Goal: Check status: Check status

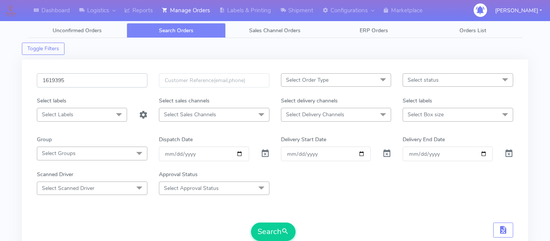
click at [96, 83] on input "1619395" at bounding box center [92, 80] width 111 height 14
paste input "1618845"
type input "1618845"
click at [271, 223] on button "Search" at bounding box center [273, 232] width 45 height 18
click at [92, 79] on input "1618845" at bounding box center [92, 80] width 111 height 14
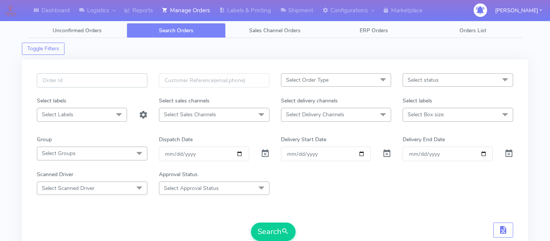
paste input "1619878"
type input "1619878"
click at [267, 226] on button "Search" at bounding box center [273, 232] width 45 height 18
click at [97, 84] on input "1619878" at bounding box center [92, 80] width 111 height 14
paste input "1622249"
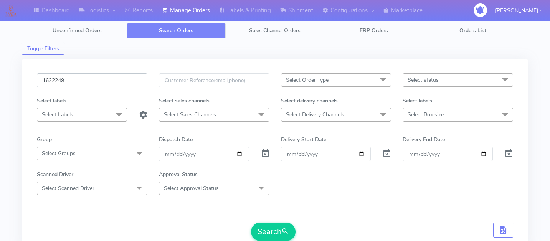
type input "1622249"
click at [267, 222] on form "1622249 Select Order Type Select All MEALS ATAVI One Off Pasta Club Gift Kit Ev…" at bounding box center [275, 157] width 476 height 168
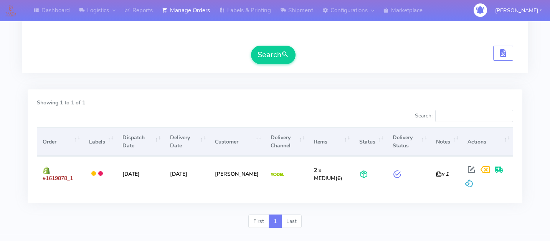
scroll to position [193, 0]
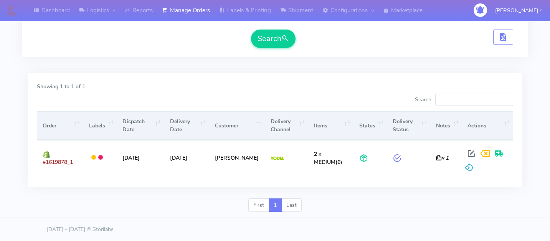
click at [170, 206] on div "First 1 Last" at bounding box center [275, 208] width 506 height 20
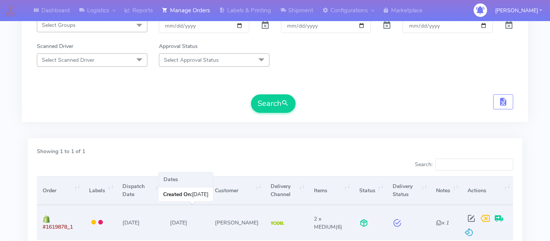
scroll to position [1, 0]
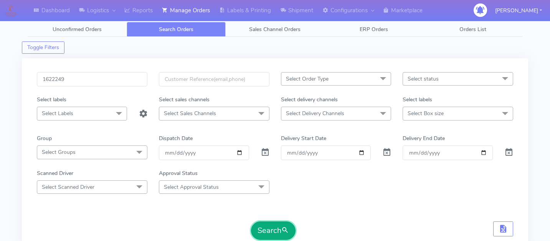
click at [264, 226] on button "Search" at bounding box center [273, 230] width 45 height 18
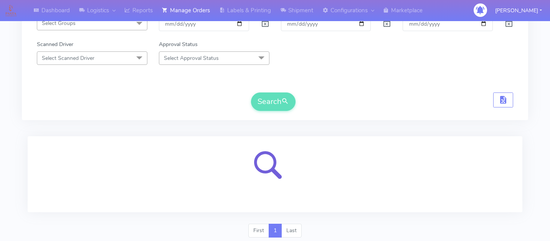
scroll to position [155, 0]
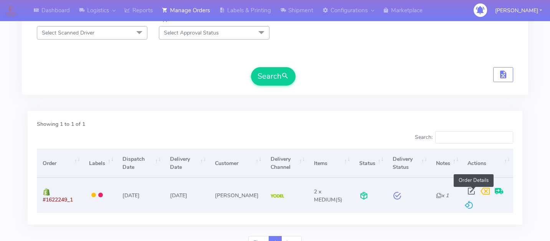
click at [469, 189] on span at bounding box center [471, 192] width 14 height 7
select select "5"
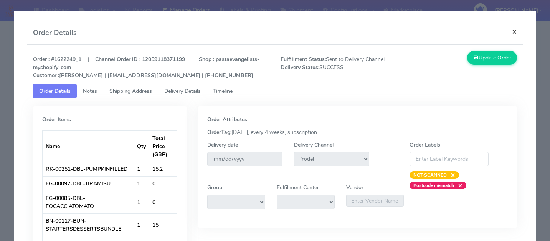
click at [511, 30] on button "×" at bounding box center [514, 31] width 17 height 20
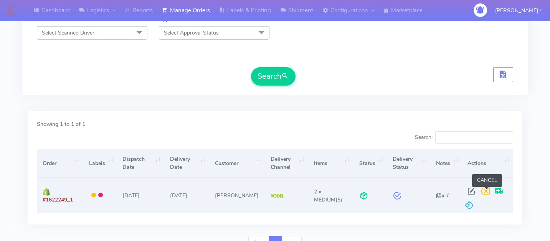
click at [487, 191] on span at bounding box center [485, 192] width 14 height 7
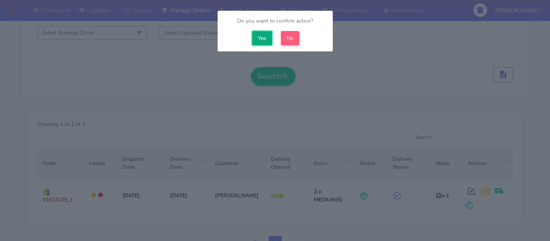
click at [263, 38] on button "Yes" at bounding box center [262, 38] width 20 height 14
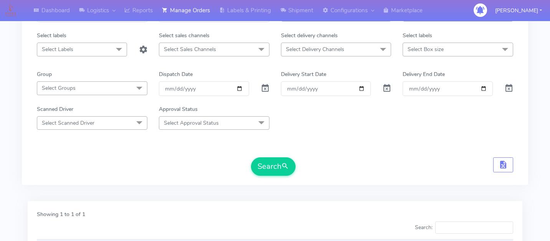
scroll to position [0, 0]
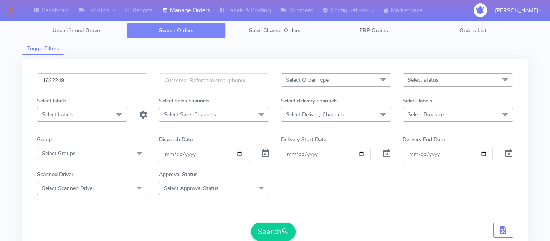
click at [108, 77] on input "1622249" at bounding box center [92, 80] width 111 height 14
paste input "1621121"
type input "1621121"
click at [268, 237] on button "Search" at bounding box center [273, 232] width 45 height 18
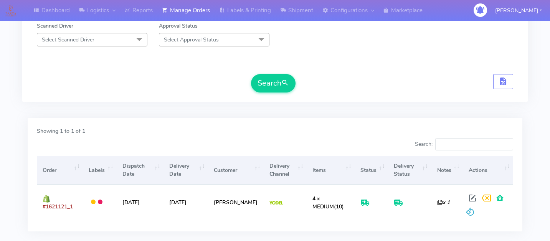
scroll to position [193, 0]
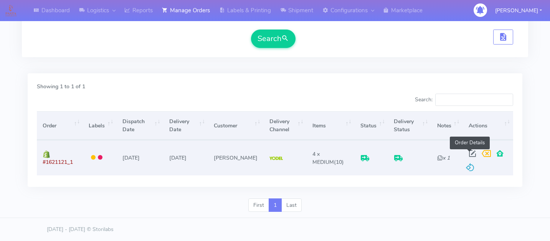
click at [469, 152] on span at bounding box center [473, 155] width 14 height 7
select select "5"
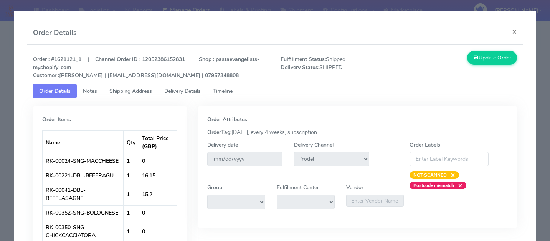
click at [188, 91] on span "Delivery Details" at bounding box center [182, 91] width 36 height 7
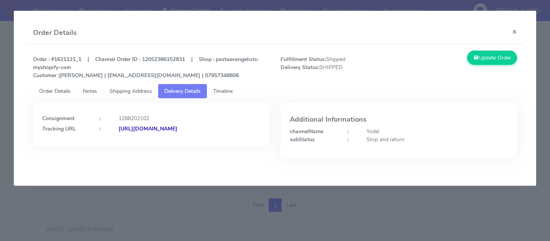
click at [233, 88] on span "Timeline" at bounding box center [223, 91] width 20 height 7
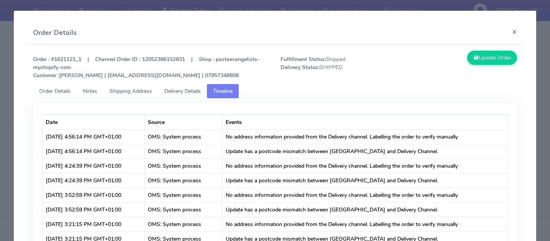
click at [196, 91] on span "Delivery Details" at bounding box center [182, 91] width 36 height 7
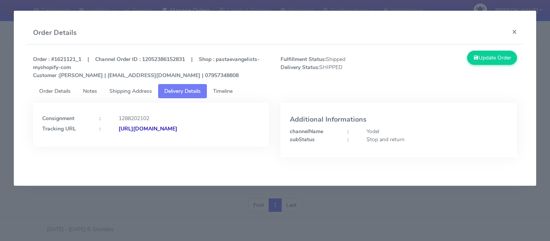
click at [229, 92] on span "Timeline" at bounding box center [223, 91] width 20 height 7
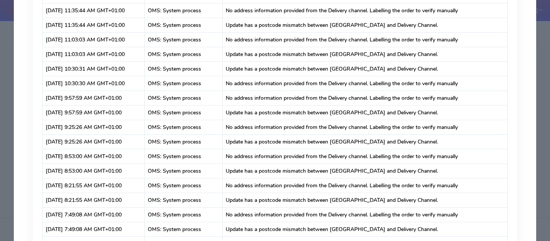
scroll to position [0, 0]
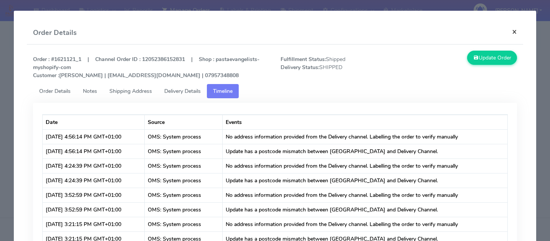
click at [516, 29] on button "×" at bounding box center [514, 31] width 17 height 20
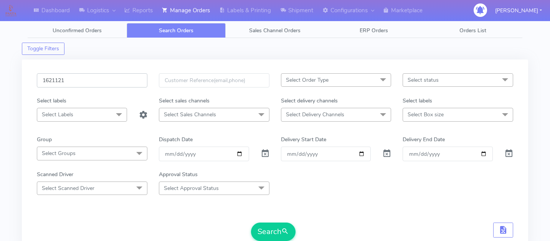
click at [104, 77] on input "1621121" at bounding box center [92, 80] width 111 height 14
paste input "1618781"
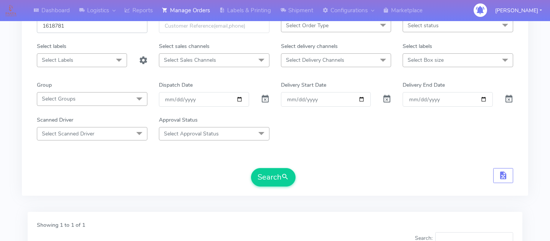
scroll to position [73, 0]
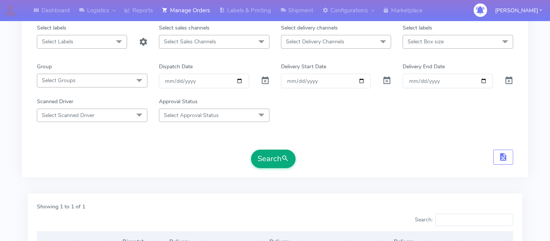
type input "1618781"
click at [266, 157] on button "Search" at bounding box center [273, 159] width 45 height 18
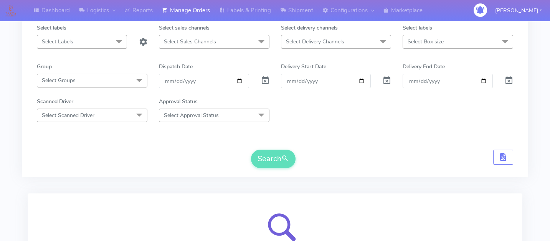
click at [330, 154] on div "Search" at bounding box center [275, 159] width 476 height 18
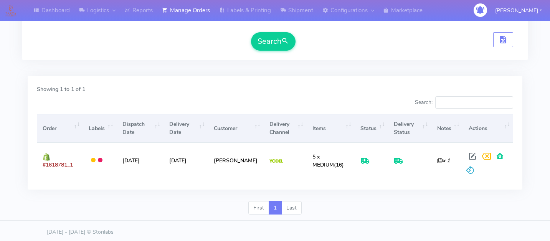
scroll to position [193, 0]
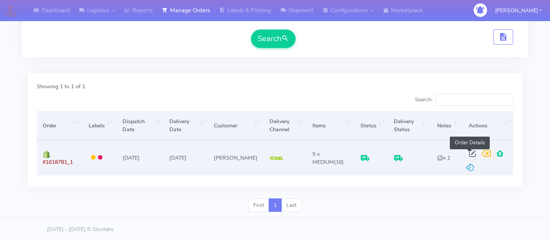
click at [468, 153] on span at bounding box center [473, 155] width 14 height 7
select select "5"
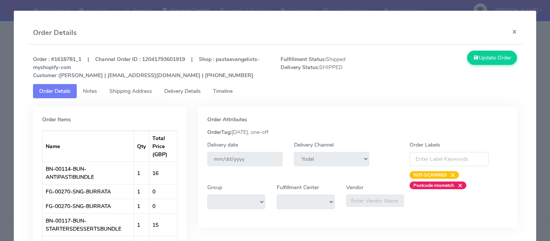
click at [199, 89] on span "Delivery Details" at bounding box center [182, 91] width 36 height 7
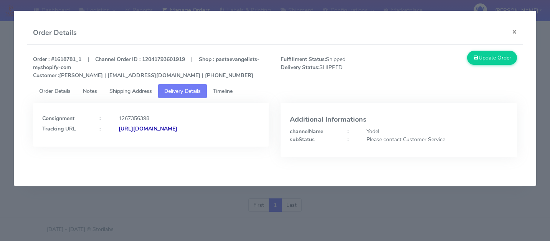
click at [229, 90] on span "Timeline" at bounding box center [223, 91] width 20 height 7
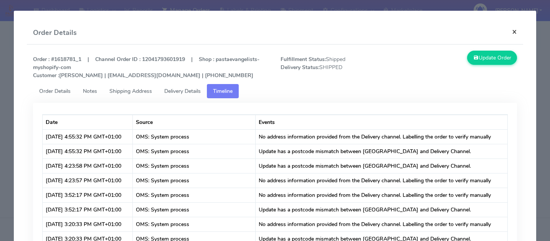
click at [517, 31] on button "×" at bounding box center [514, 31] width 17 height 20
